Goal: Obtain resource: Obtain resource

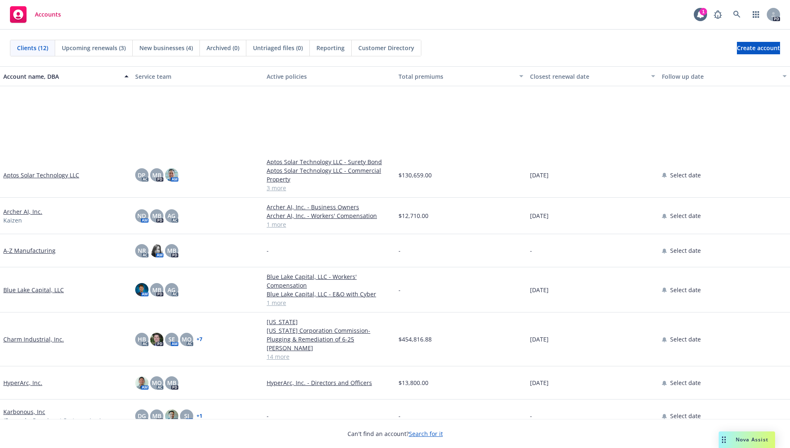
scroll to position [120, 0]
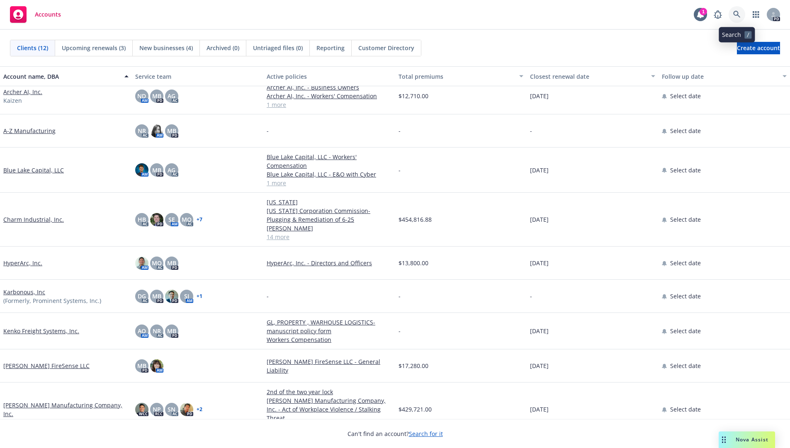
click at [737, 10] on link at bounding box center [737, 14] width 17 height 17
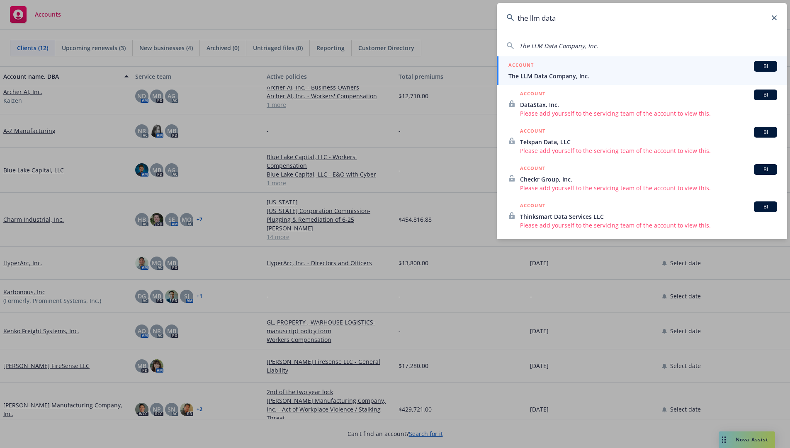
type input "the llm data"
click at [763, 68] on span "BI" at bounding box center [765, 66] width 17 height 7
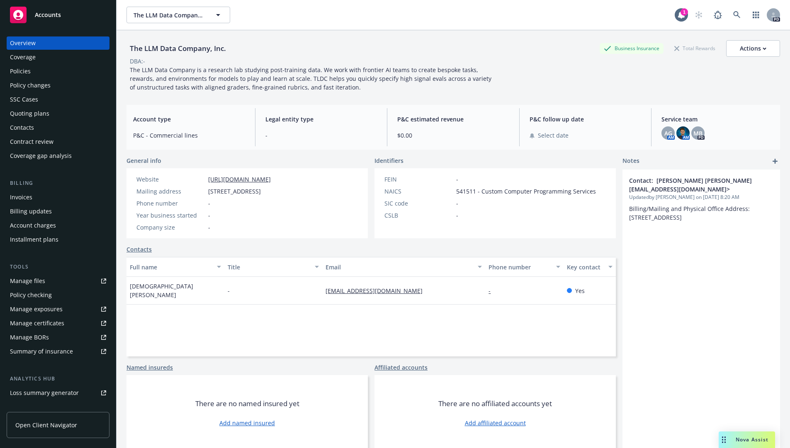
click at [27, 70] on div "Policies" at bounding box center [20, 71] width 21 height 13
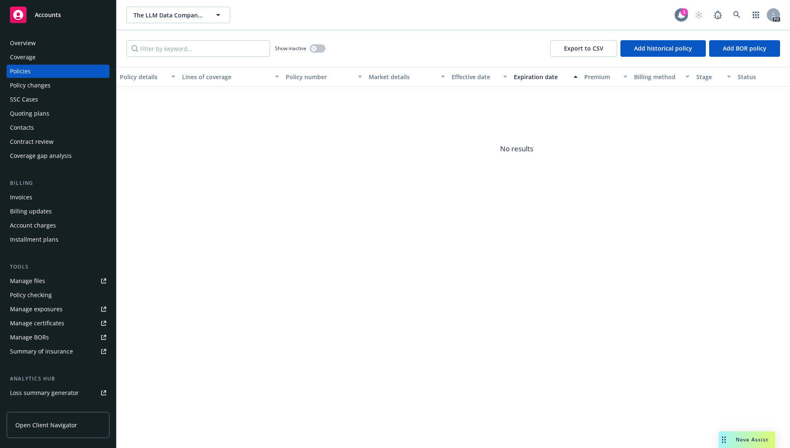
click at [679, 15] on icon at bounding box center [681, 14] width 7 height 7
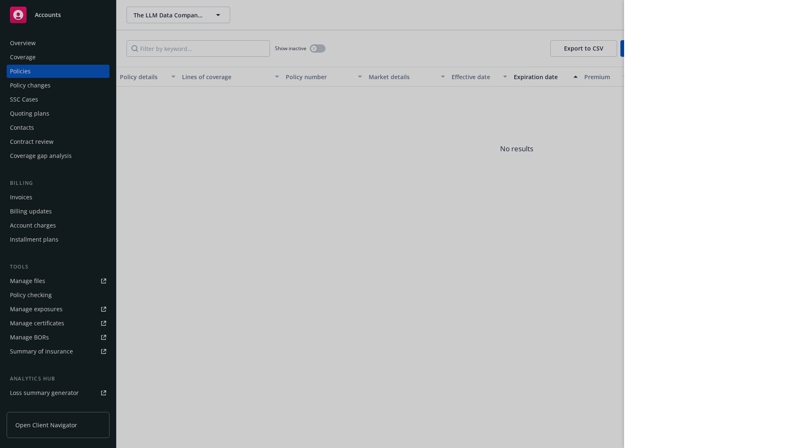
click at [282, 155] on div at bounding box center [395, 224] width 790 height 448
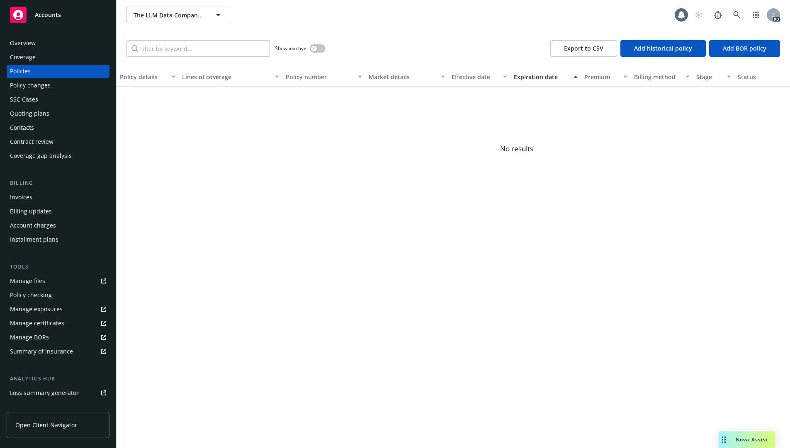
click at [17, 42] on div "Overview" at bounding box center [23, 42] width 26 height 13
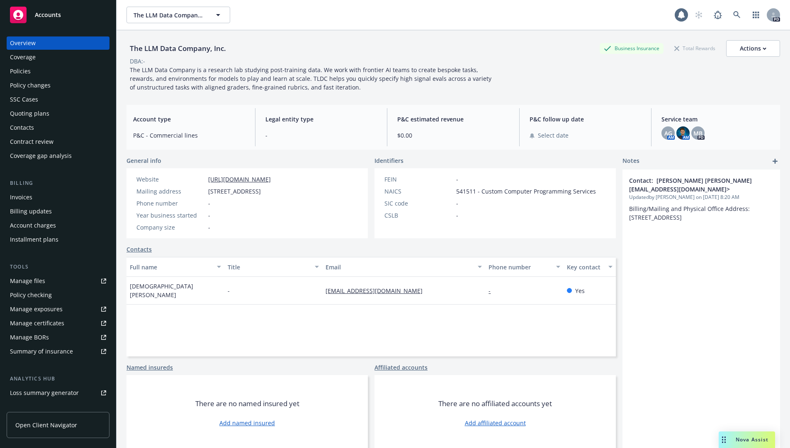
click at [29, 62] on div "Coverage" at bounding box center [23, 57] width 26 height 13
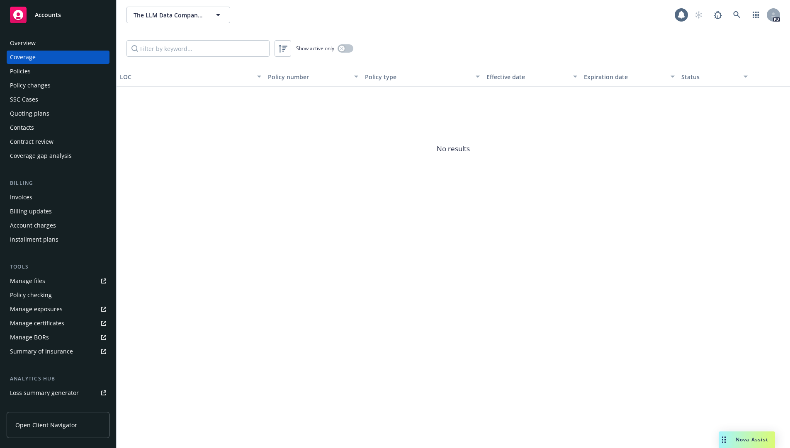
drag, startPoint x: 302, startPoint y: 206, endPoint x: 285, endPoint y: 211, distance: 18.2
click at [302, 206] on span "No results" at bounding box center [453, 149] width 673 height 124
click at [24, 281] on div "Manage files" at bounding box center [27, 281] width 35 height 13
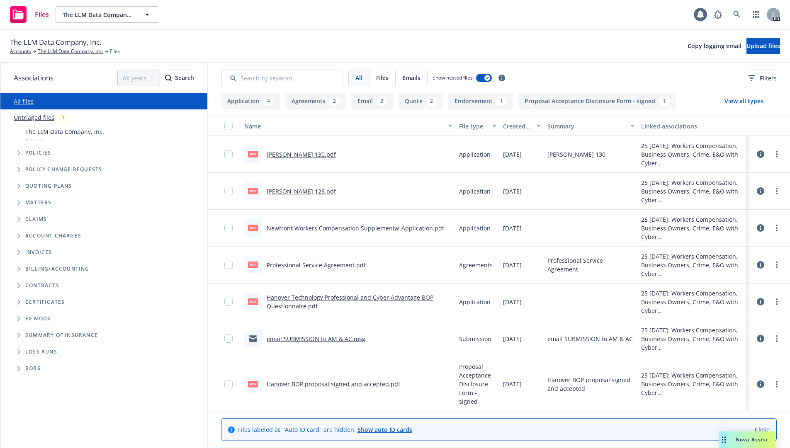
click at [16, 301] on span "Folder Tree Example" at bounding box center [18, 302] width 13 height 13
click at [60, 301] on span "Certificates" at bounding box center [44, 302] width 39 height 5
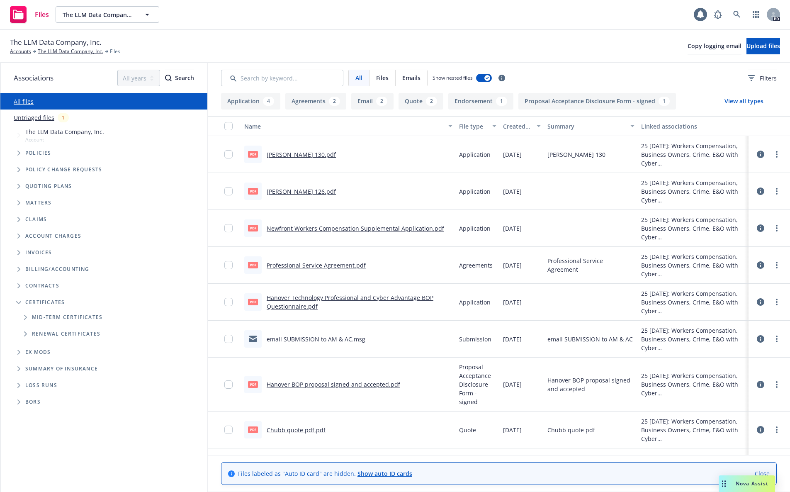
click at [424, 158] on div "pdf ACORD 130.pdf" at bounding box center [348, 154] width 215 height 37
